Goal: Obtain resource: Download file/media

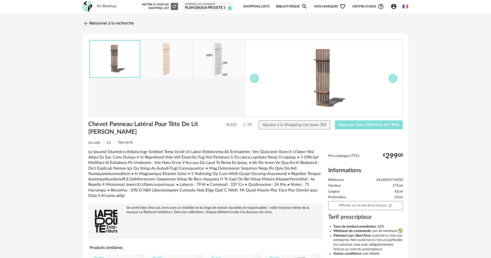
click at [375, 125] on span "Importer dans SketchUp (4,7 Mo)" at bounding box center [369, 125] width 60 height 4
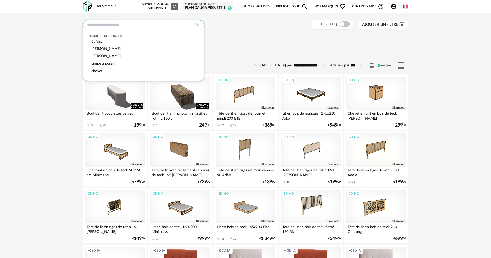
click at [108, 23] on input "text" at bounding box center [143, 24] width 121 height 9
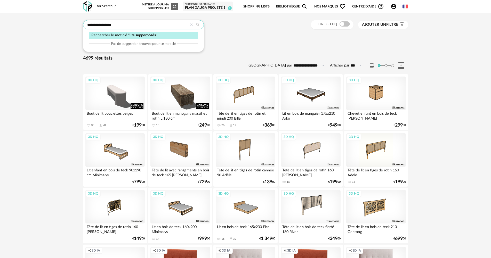
type input "**********"
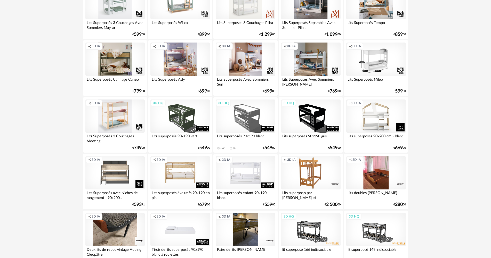
scroll to position [155, 0]
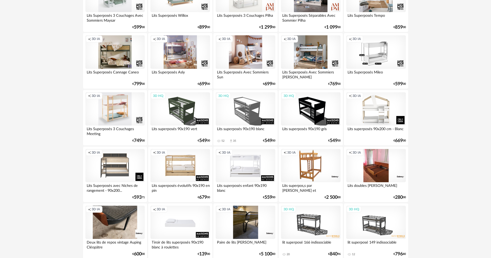
click at [182, 160] on div "Creation icon 3D IA" at bounding box center [179, 166] width 59 height 34
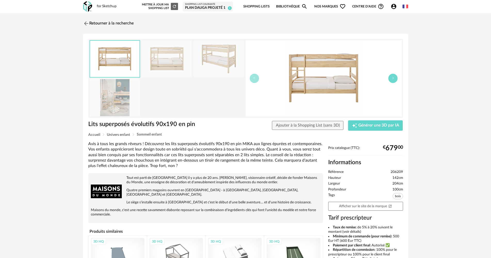
click at [392, 78] on icon "button" at bounding box center [392, 78] width 3 height 3
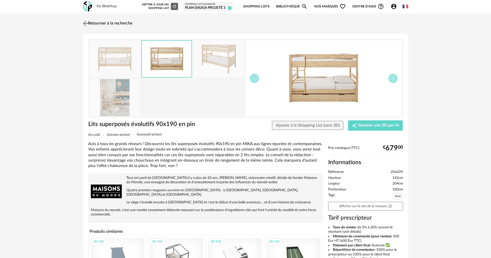
click at [99, 24] on link "Retourner à la recherche" at bounding box center [107, 23] width 51 height 11
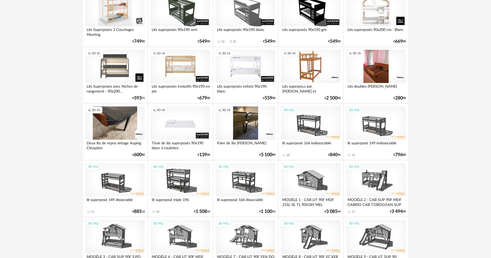
scroll to position [258, 0]
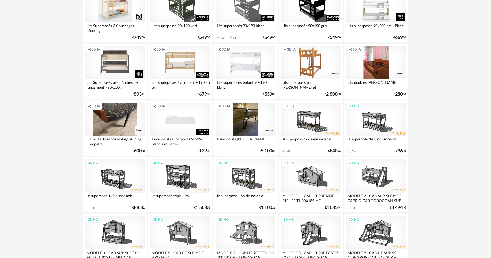
click at [253, 63] on div "Creation icon 3D IA" at bounding box center [245, 63] width 59 height 34
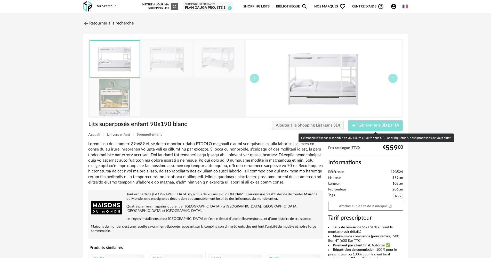
click at [372, 126] on span "Générer une 3D par IA" at bounding box center [378, 126] width 41 height 4
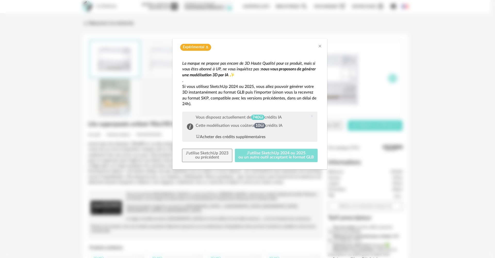
click at [279, 156] on button "J'utilise SketchUp 2024 ou 2025 ou un autre outil acceptant le format GLB" at bounding box center [276, 155] width 83 height 13
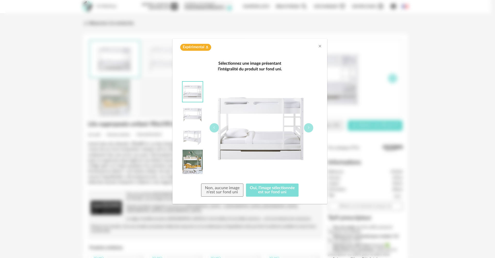
click at [276, 191] on button "Oui, l'image sélectionnée est sur fond uni" at bounding box center [272, 190] width 53 height 13
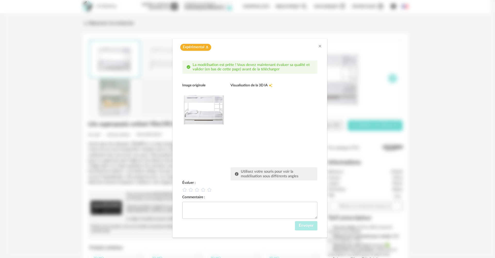
drag, startPoint x: 270, startPoint y: 116, endPoint x: 278, endPoint y: 119, distance: 8.9
click at [283, 117] on div "dialog" at bounding box center [269, 126] width 77 height 77
click at [185, 190] on icon "dialog" at bounding box center [184, 189] width 5 height 5
click at [310, 226] on span "Envoyer" at bounding box center [306, 226] width 15 height 4
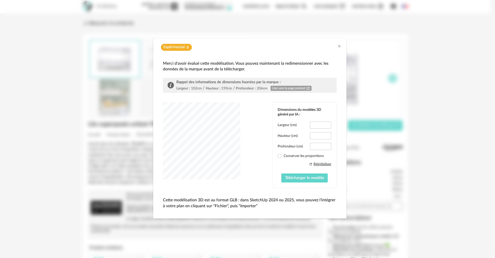
type input "*****"
click at [211, 150] on div "dialog" at bounding box center [201, 140] width 77 height 77
click at [297, 179] on span "Télécharger le modèle" at bounding box center [304, 178] width 39 height 4
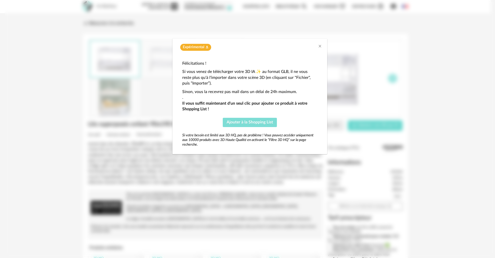
click at [252, 124] on span "Ajouter à la Shopping List" at bounding box center [250, 122] width 46 height 4
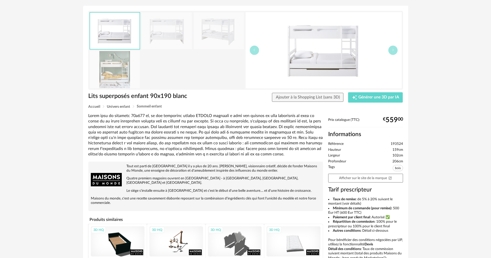
scroll to position [77, 0]
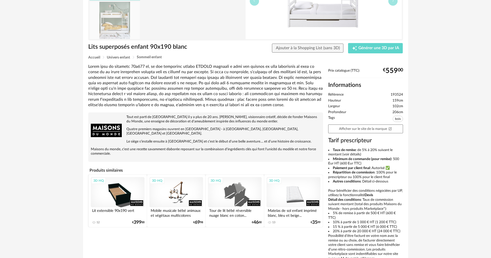
click at [125, 185] on div "3D HQ" at bounding box center [118, 192] width 54 height 30
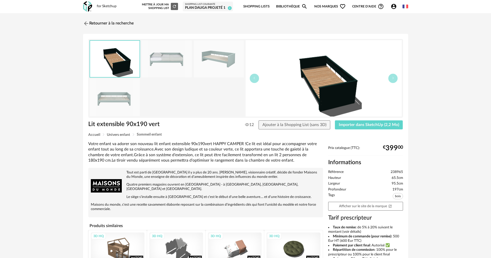
click at [174, 61] on img at bounding box center [167, 59] width 50 height 37
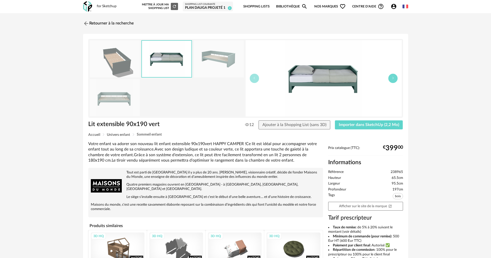
click at [393, 77] on icon "button" at bounding box center [392, 78] width 3 height 3
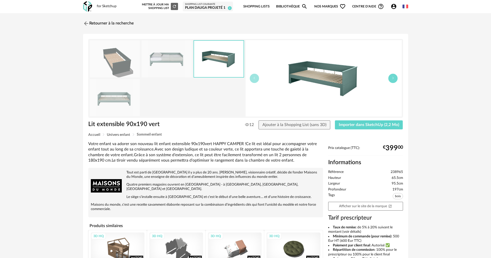
click at [393, 77] on icon "button" at bounding box center [392, 78] width 3 height 3
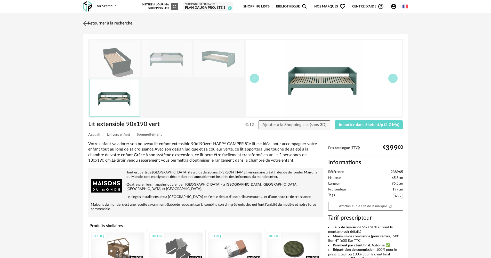
click at [86, 22] on img at bounding box center [85, 23] width 7 height 7
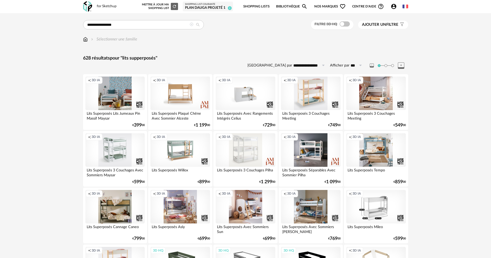
click at [225, 6] on div "PLAN Dauga projeté 1" at bounding box center [208, 8] width 46 height 5
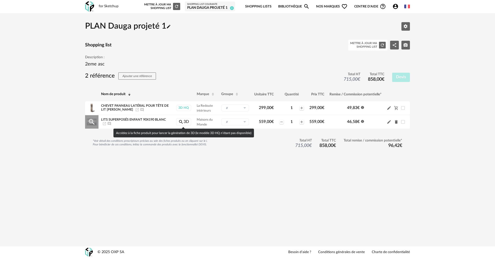
click at [186, 121] on link "Magnify icon 3D" at bounding box center [183, 122] width 15 height 8
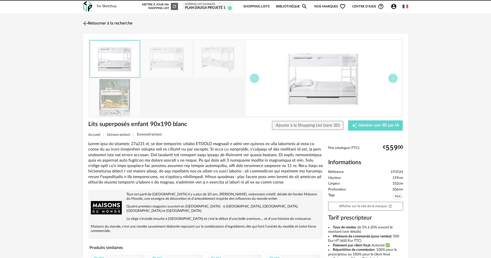
drag, startPoint x: 0, startPoint y: 0, endPoint x: 98, endPoint y: 23, distance: 100.5
click at [98, 23] on link "Retourner à la recherche" at bounding box center [107, 23] width 51 height 11
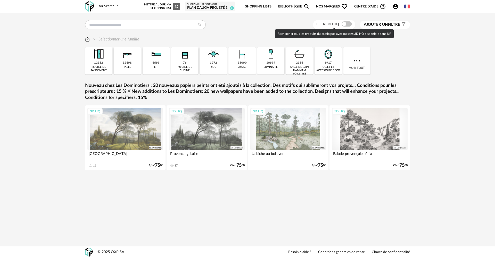
click at [350, 24] on span at bounding box center [347, 23] width 10 height 5
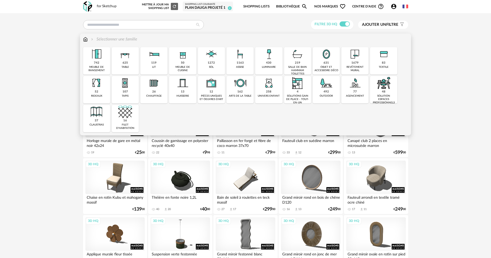
click at [154, 57] on img at bounding box center [154, 54] width 14 height 14
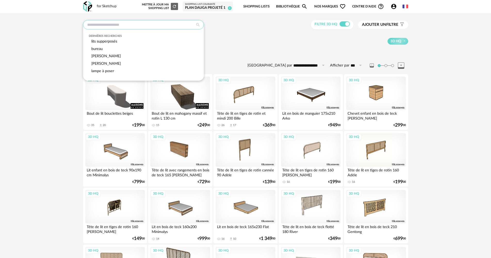
click at [102, 25] on input "text" at bounding box center [143, 24] width 121 height 9
click at [109, 39] on div "lits supperposés" at bounding box center [143, 41] width 109 height 7
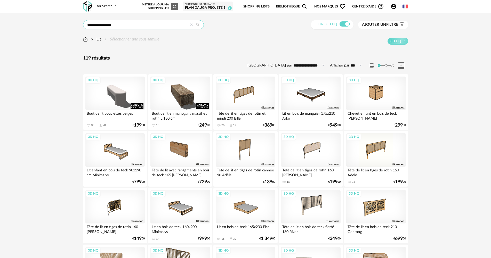
click at [133, 24] on input "**********" at bounding box center [143, 24] width 121 height 9
type input "**********"
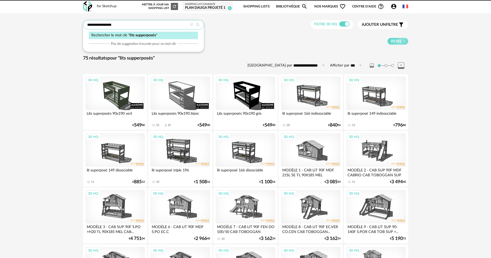
drag, startPoint x: 0, startPoint y: 0, endPoint x: 52, endPoint y: 22, distance: 56.5
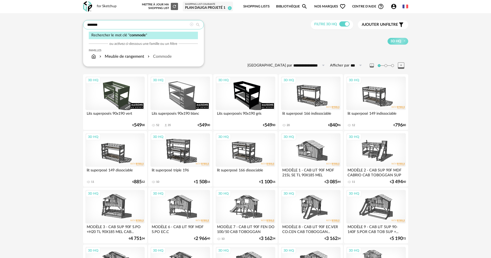
type input "*******"
type input "**********"
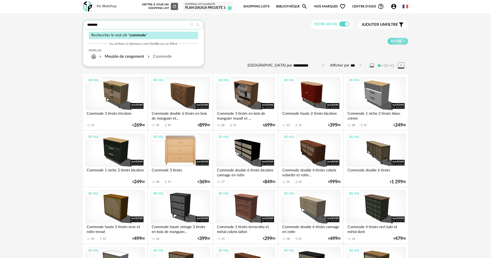
scroll to position [0, 0]
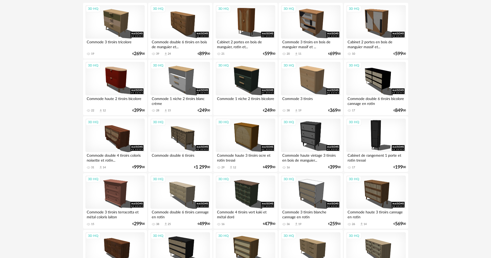
scroll to position [103, 0]
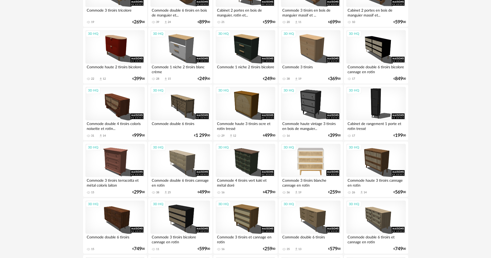
click at [317, 155] on div "3D HQ" at bounding box center [310, 161] width 59 height 34
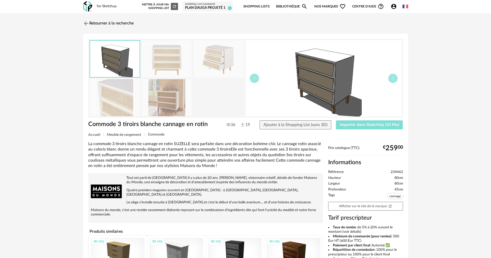
click at [362, 123] on span "Importer dans SketchUp (10 Mo)" at bounding box center [369, 125] width 59 height 4
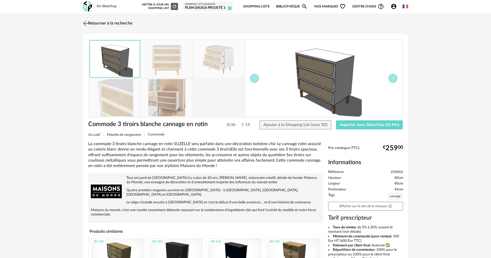
click at [88, 22] on img at bounding box center [85, 23] width 7 height 7
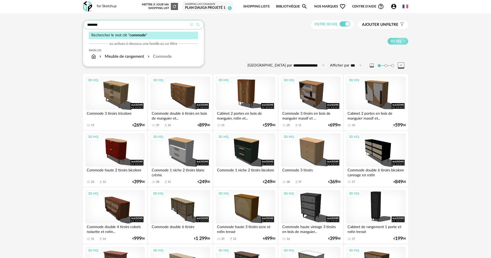
drag, startPoint x: 107, startPoint y: 23, endPoint x: 56, endPoint y: 18, distance: 50.9
type input "*******"
type input "**********"
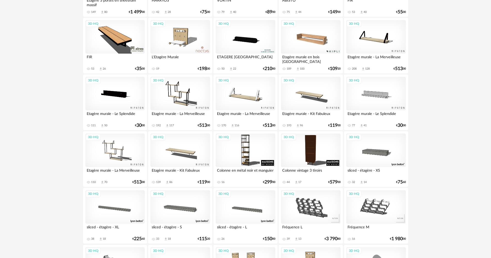
scroll to position [542, 0]
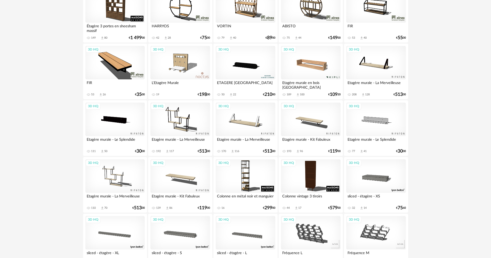
click at [373, 175] on div "3D HQ" at bounding box center [375, 176] width 59 height 34
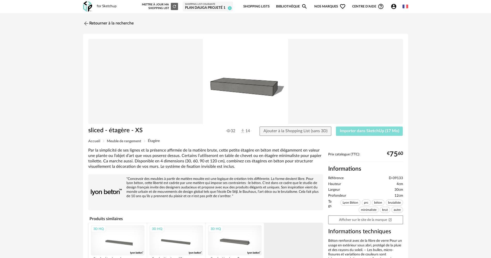
click at [369, 132] on span "Importer dans SketchUp (17 Mo)" at bounding box center [369, 131] width 59 height 4
click at [90, 22] on link "Retourner à la recherche" at bounding box center [107, 23] width 51 height 11
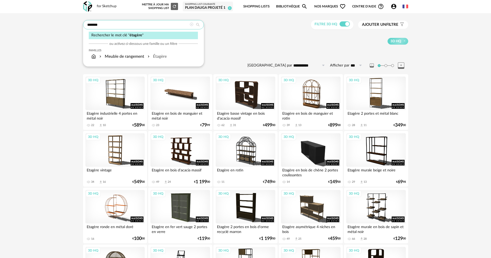
drag, startPoint x: 99, startPoint y: 25, endPoint x: 71, endPoint y: 27, distance: 27.9
type input "*****"
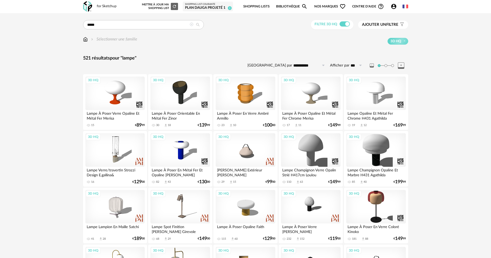
click at [323, 65] on icon at bounding box center [323, 65] width 6 height 8
click at [318, 85] on li "Prix croissant" at bounding box center [313, 87] width 43 height 9
type input "**********"
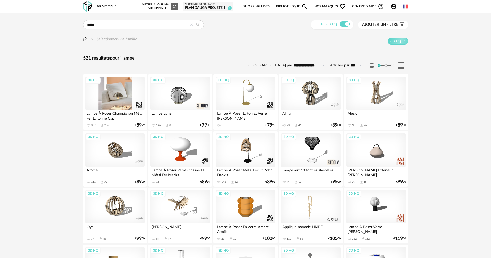
click at [117, 98] on div "3D HQ" at bounding box center [114, 94] width 59 height 34
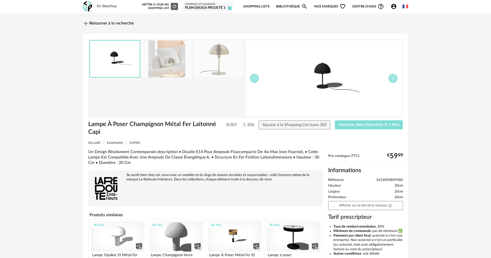
click at [374, 127] on button "Importer dans SketchUp (5,1 Mo)" at bounding box center [369, 124] width 68 height 9
click at [110, 22] on link "Retourner à la recherche" at bounding box center [107, 23] width 51 height 11
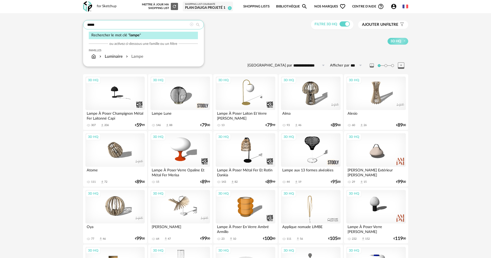
drag, startPoint x: 98, startPoint y: 25, endPoint x: 86, endPoint y: 23, distance: 12.3
click at [86, 23] on input "*****" at bounding box center [143, 24] width 121 height 9
type input "**********"
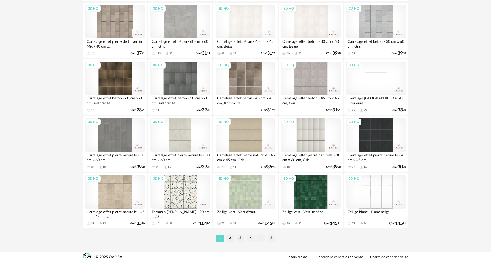
scroll to position [985, 0]
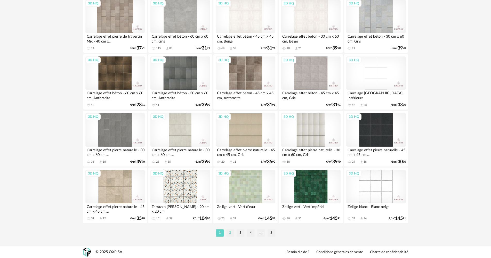
click at [229, 234] on li "2" at bounding box center [230, 233] width 8 height 7
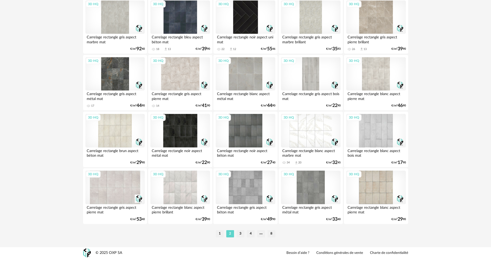
scroll to position [985, 0]
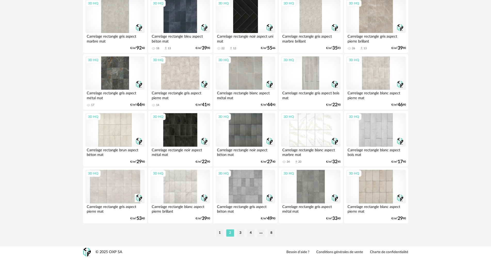
click at [242, 232] on li "3" at bounding box center [241, 233] width 8 height 7
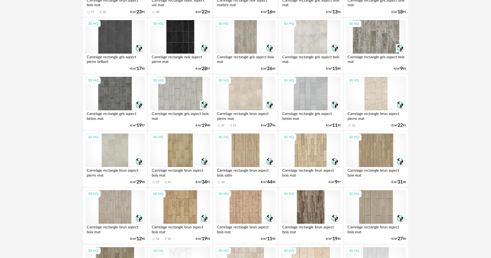
scroll to position [593, 0]
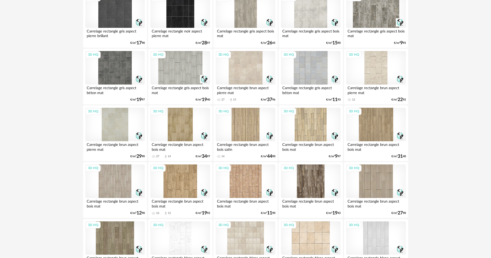
click at [175, 121] on div "3D HQ" at bounding box center [179, 125] width 59 height 34
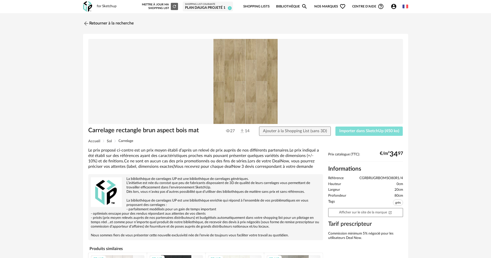
click at [387, 134] on button "Importer dans SketchUp (450 ko)" at bounding box center [369, 131] width 68 height 9
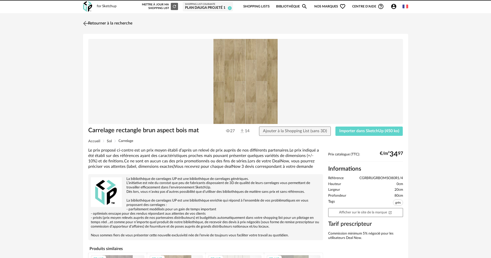
click at [95, 21] on link "Retourner à la recherche" at bounding box center [107, 23] width 51 height 11
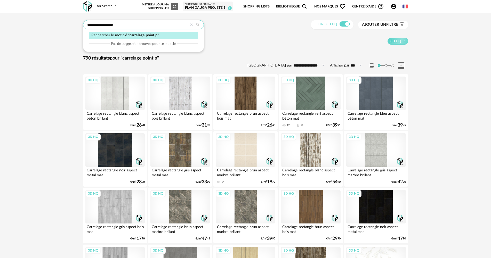
drag, startPoint x: 115, startPoint y: 23, endPoint x: 83, endPoint y: 22, distance: 32.3
click at [83, 22] on div "**********" at bounding box center [143, 24] width 121 height 9
type input "**********"
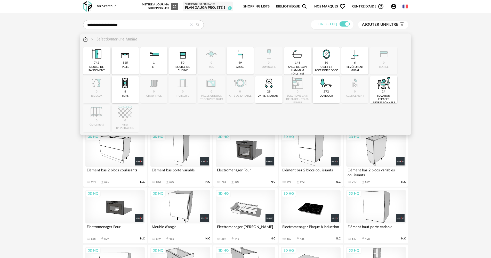
click at [85, 39] on img at bounding box center [85, 39] width 5 height 6
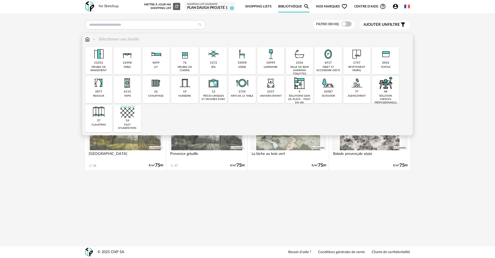
click at [302, 66] on div "salle de bain hammam toilettes" at bounding box center [300, 71] width 24 height 10
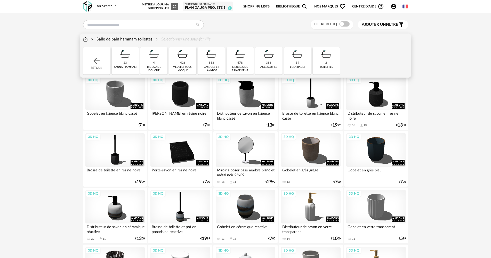
click at [187, 66] on div "meubles sous-vasque" at bounding box center [183, 69] width 24 height 7
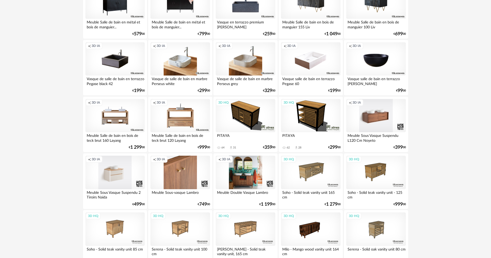
scroll to position [985, 0]
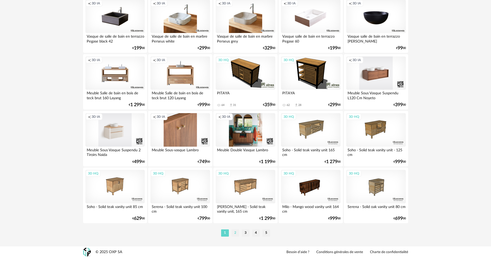
click at [235, 232] on li "2" at bounding box center [235, 233] width 8 height 7
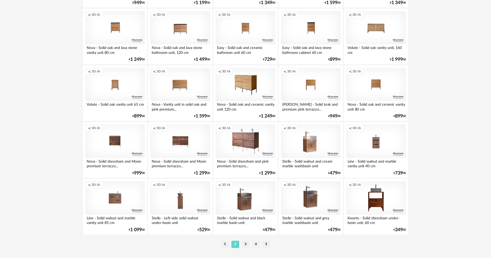
scroll to position [985, 0]
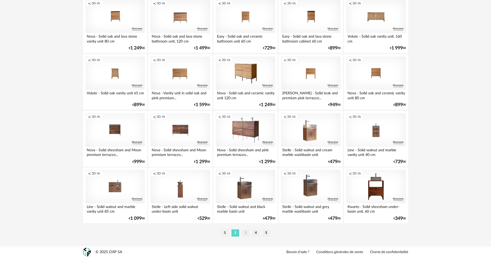
click at [246, 233] on li "3" at bounding box center [246, 233] width 8 height 7
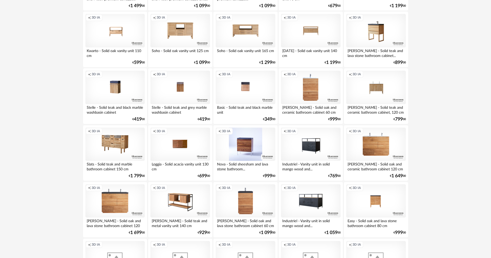
scroll to position [129, 0]
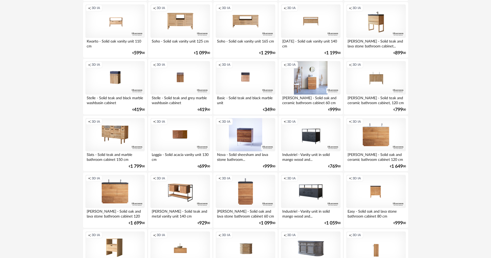
click at [313, 77] on div "Creation icon 3D IA" at bounding box center [310, 78] width 59 height 34
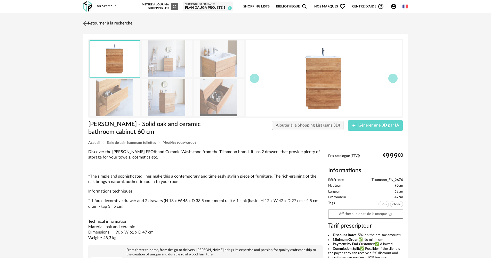
click at [84, 21] on img at bounding box center [85, 23] width 7 height 7
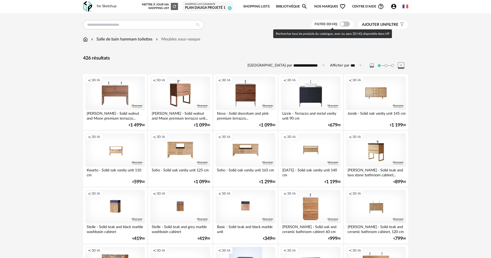
click at [347, 23] on span at bounding box center [344, 23] width 10 height 5
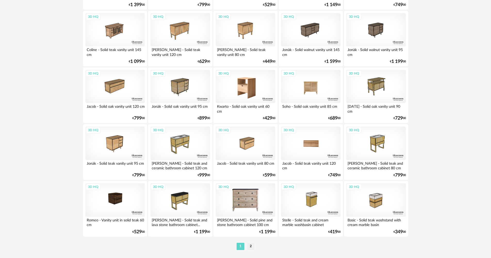
scroll to position [985, 0]
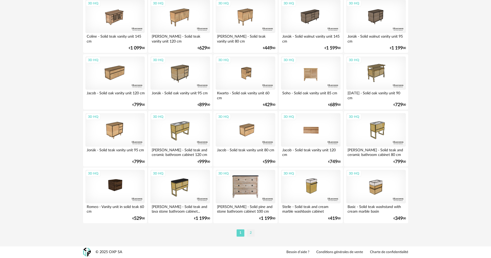
click at [251, 233] on li "2" at bounding box center [251, 233] width 8 height 7
